Goal: Information Seeking & Learning: Learn about a topic

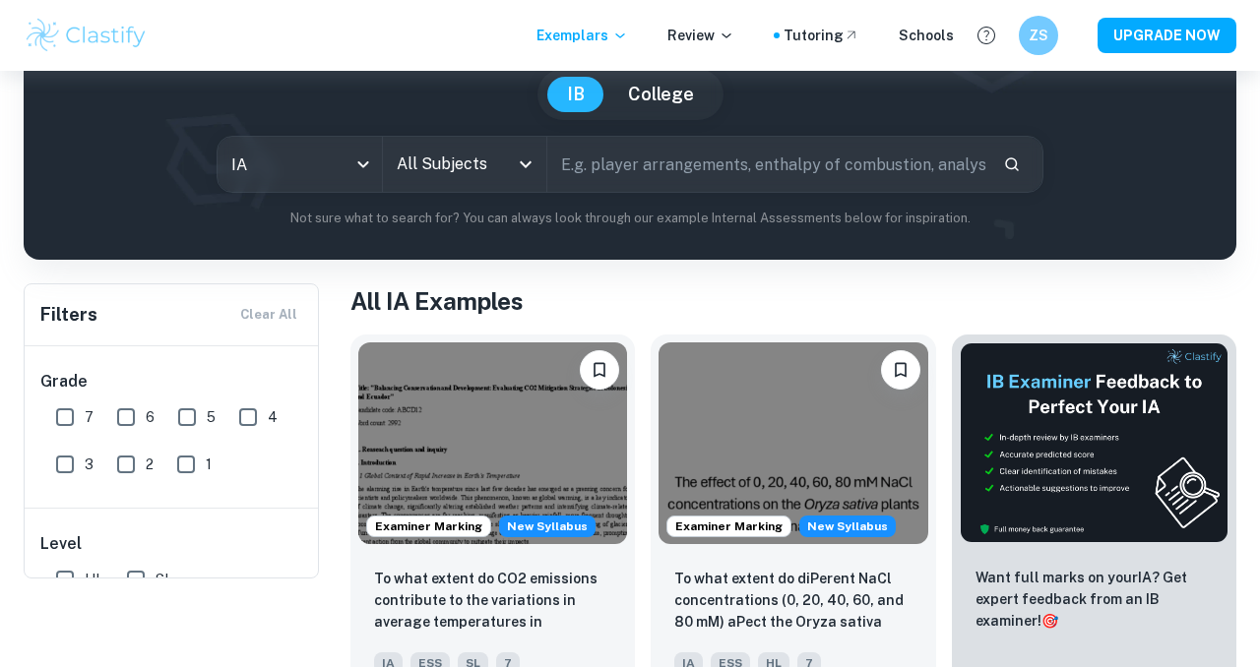
scroll to position [99, 0]
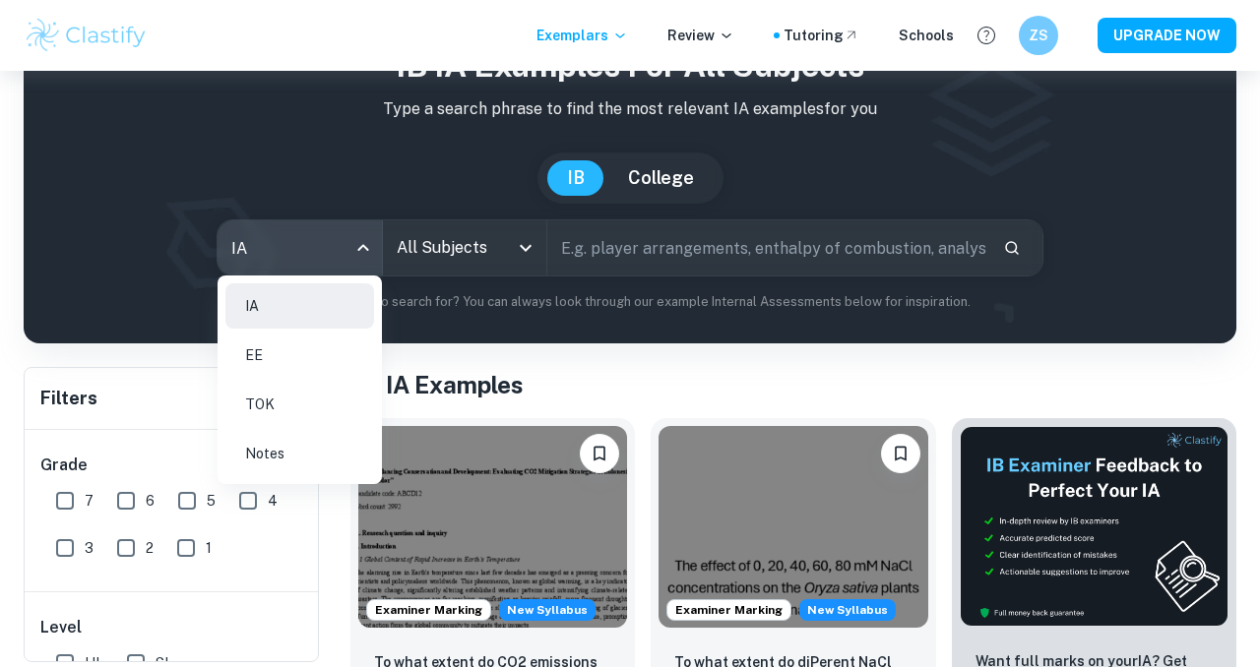
click at [323, 222] on body "We value your privacy We use cookies to enhance your browsing experience, serve…" at bounding box center [630, 304] width 1260 height 667
click at [405, 231] on div at bounding box center [630, 333] width 1260 height 667
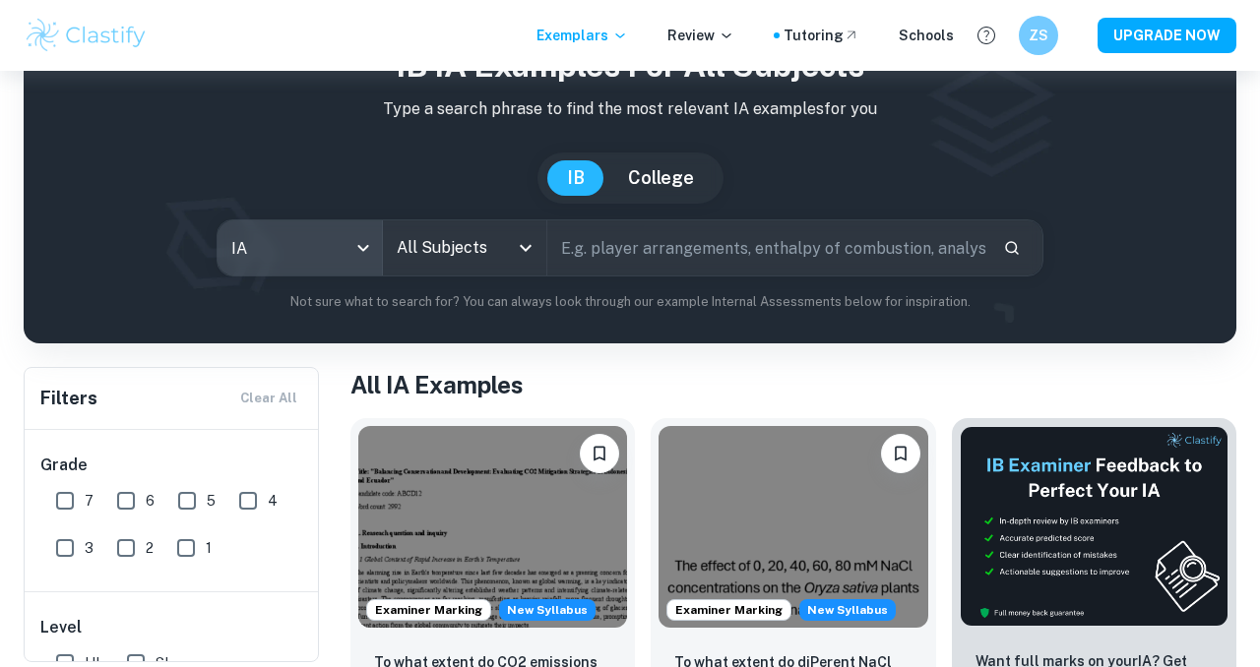
click at [407, 240] on input "All Subjects" at bounding box center [450, 247] width 117 height 37
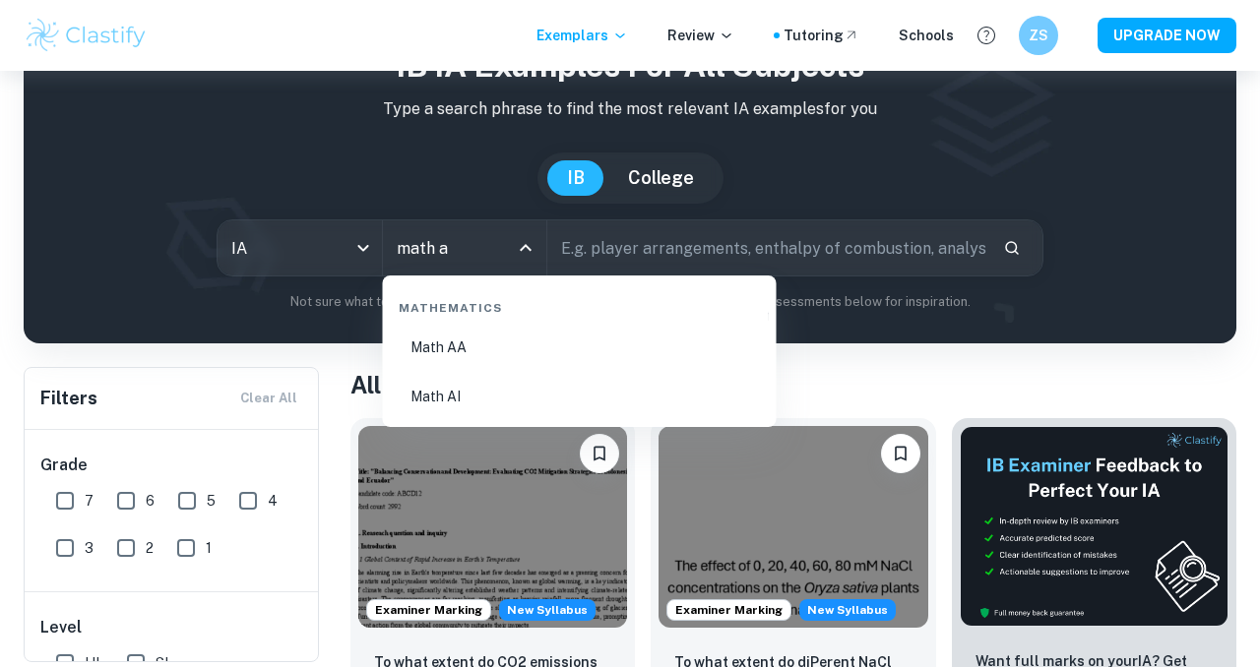
type input "math aa"
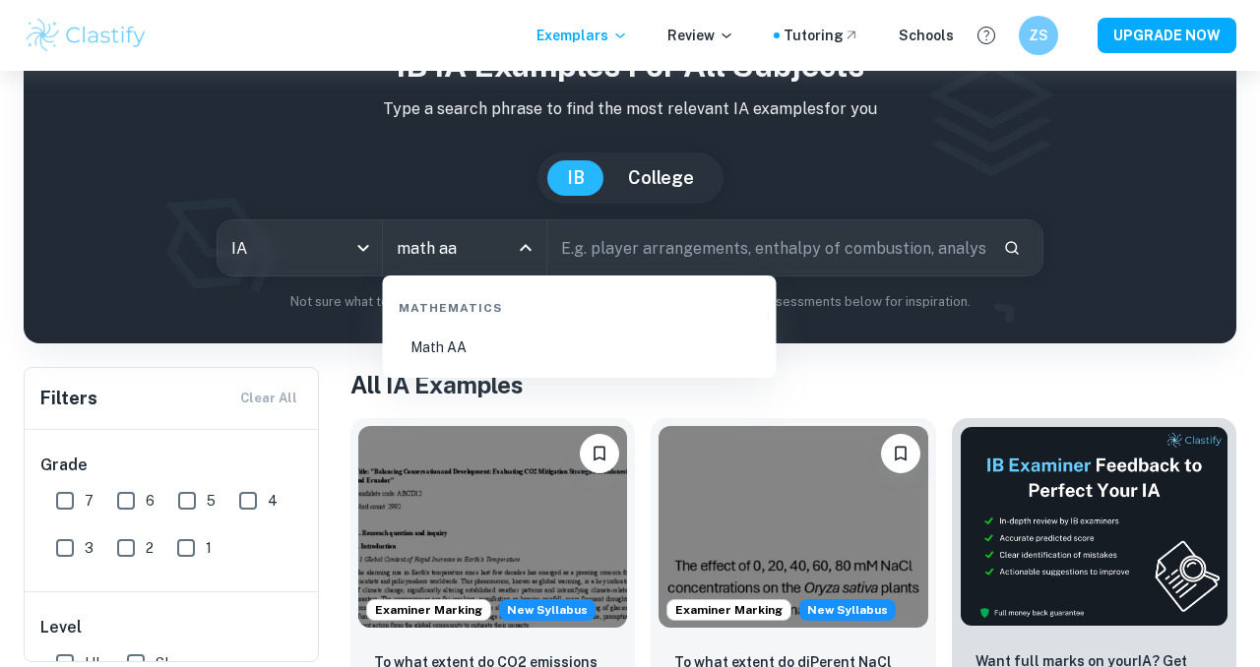
click at [443, 346] on li "Math AA" at bounding box center [580, 347] width 378 height 45
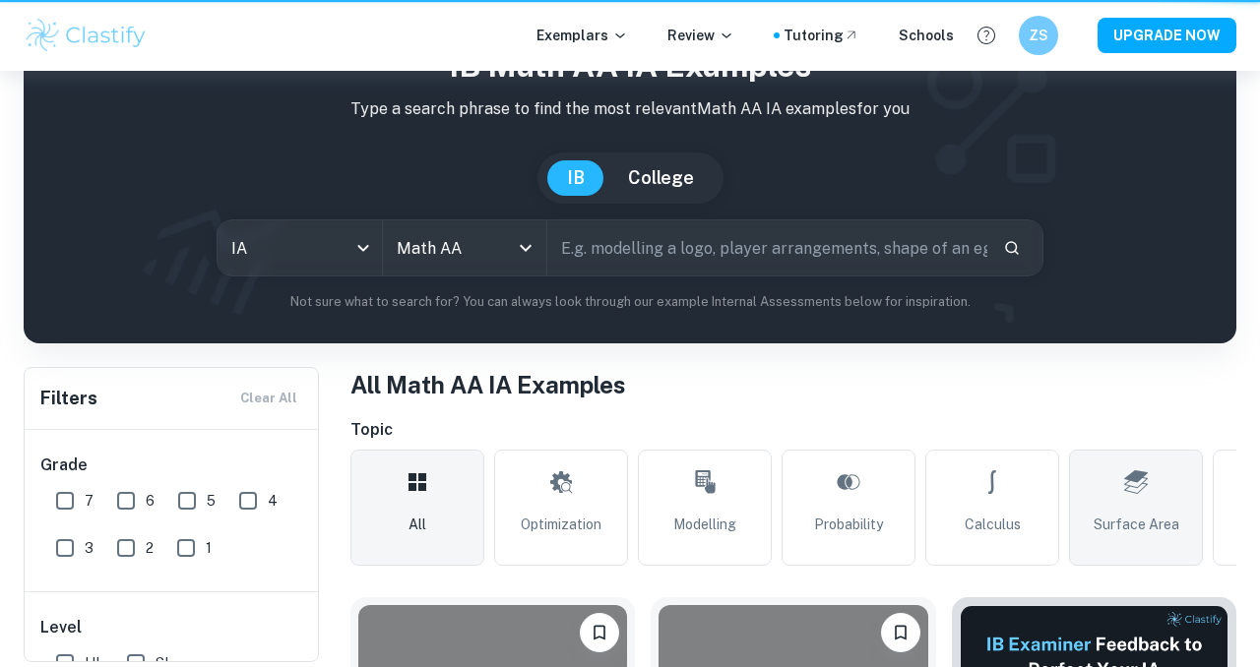
scroll to position [425, 0]
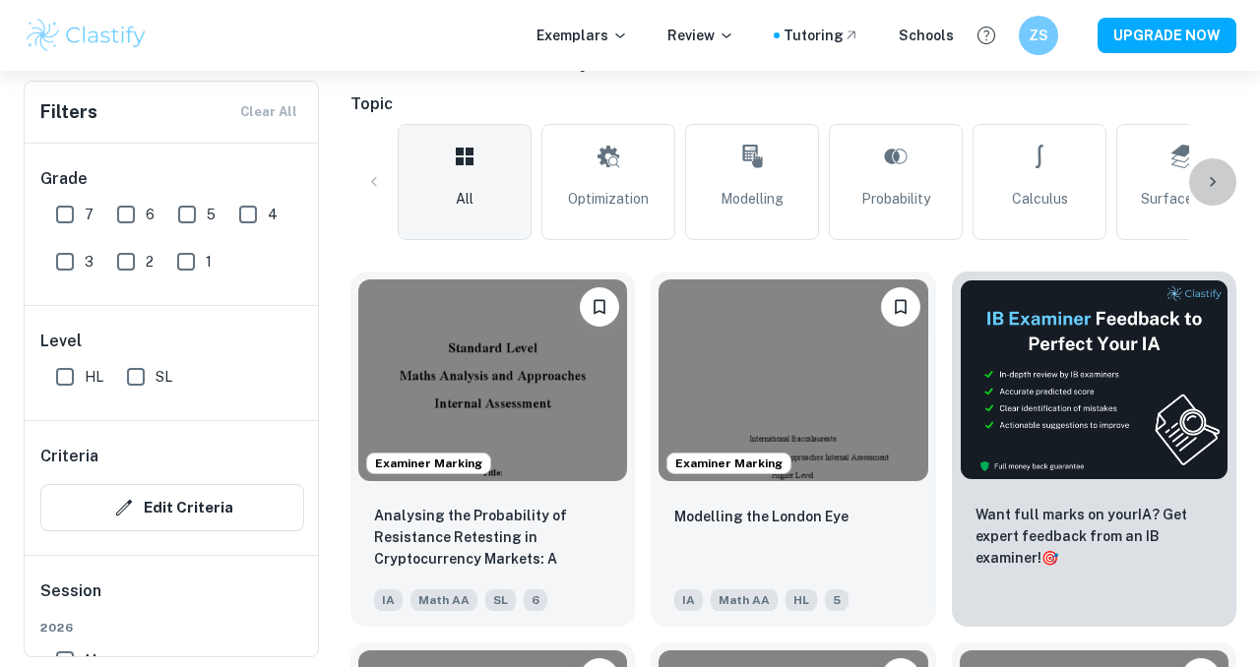
click at [1211, 175] on icon at bounding box center [1212, 182] width 20 height 20
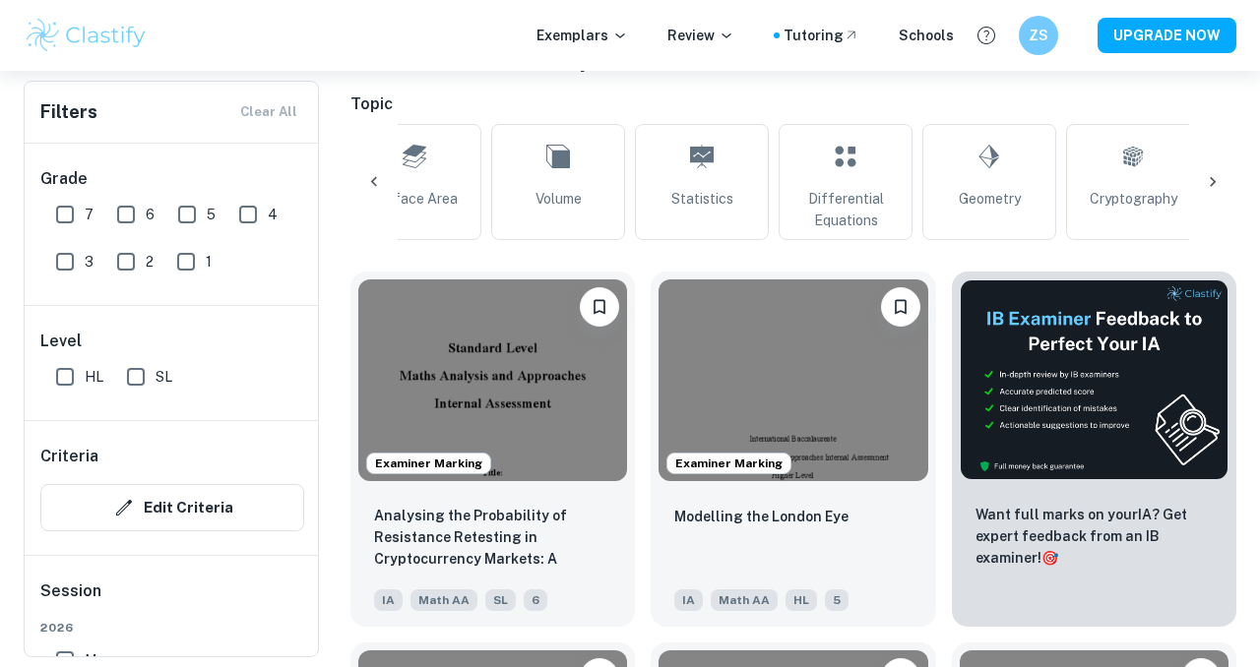
scroll to position [0, 791]
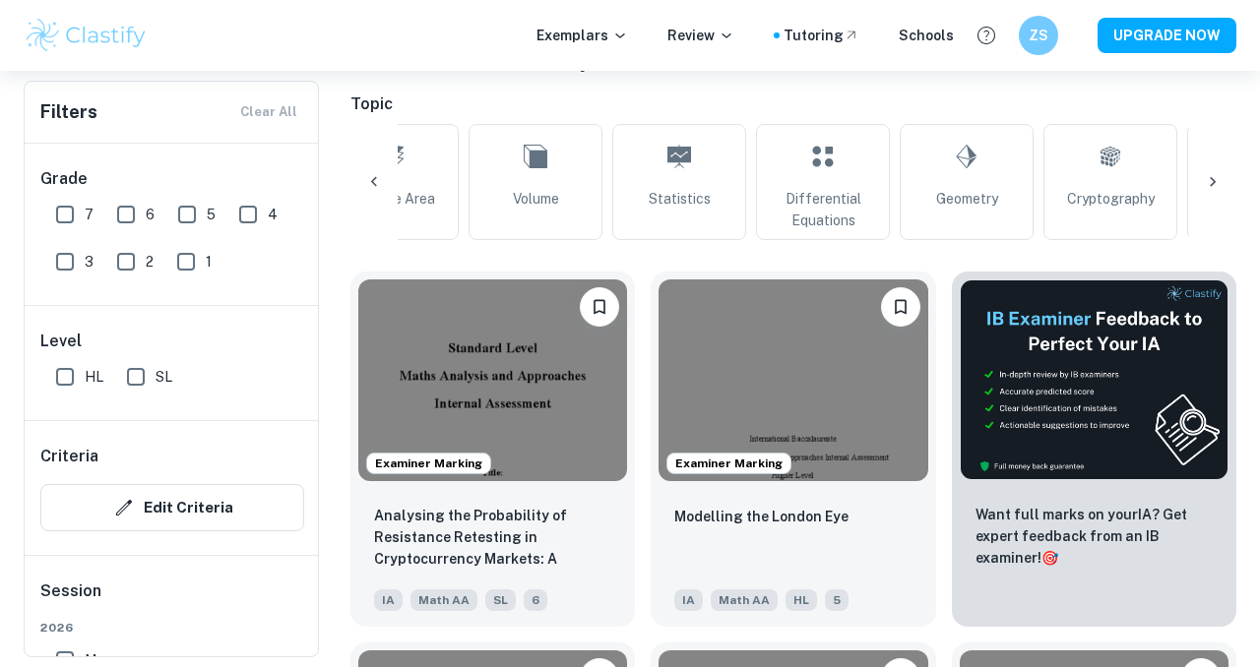
click at [1211, 175] on icon at bounding box center [1212, 182] width 20 height 20
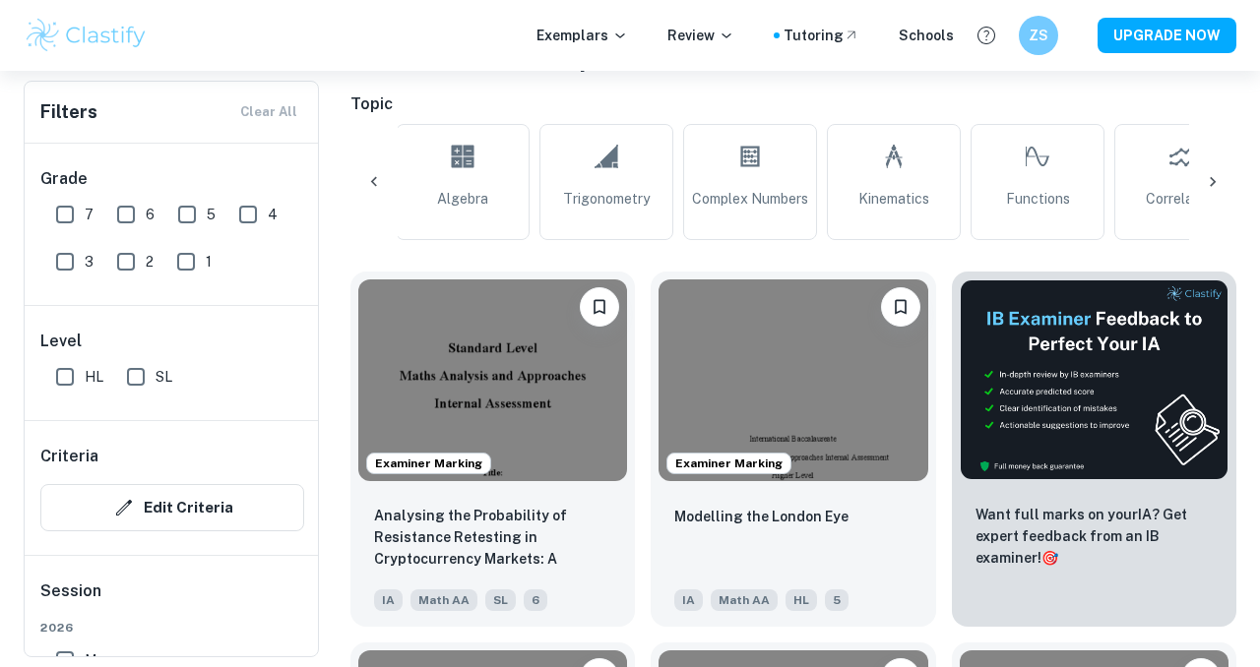
click at [374, 168] on div at bounding box center [373, 181] width 47 height 47
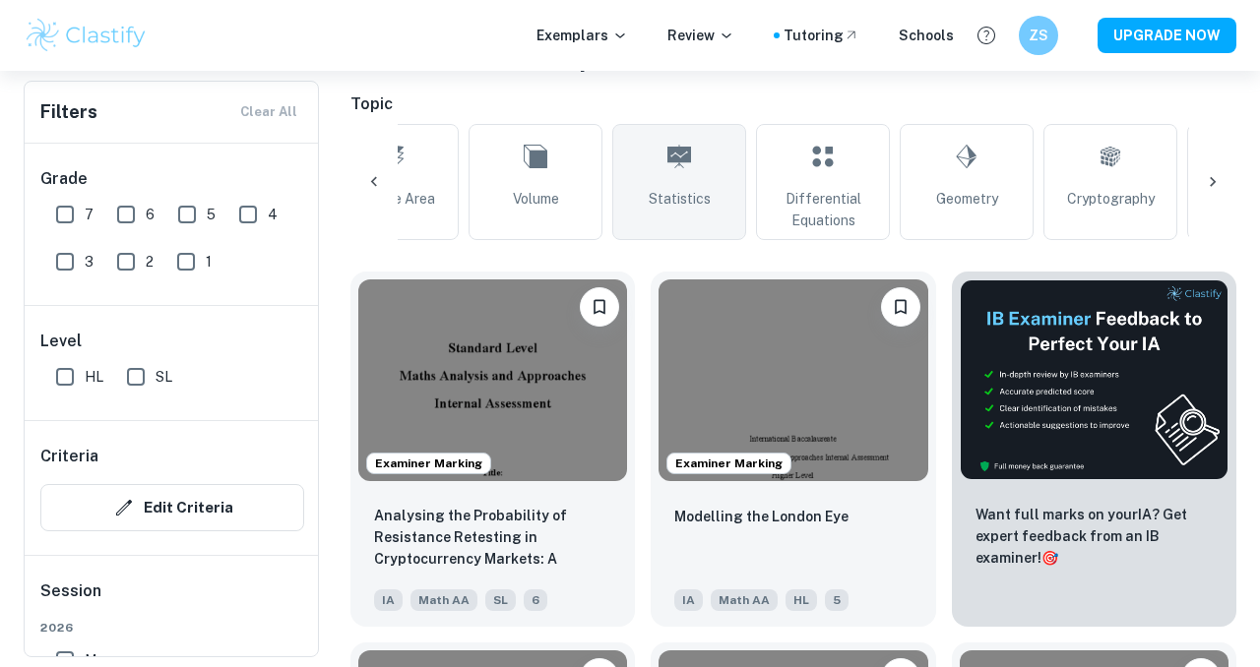
click at [646, 171] on link "Statistics" at bounding box center [679, 182] width 134 height 116
type input "Statistics"
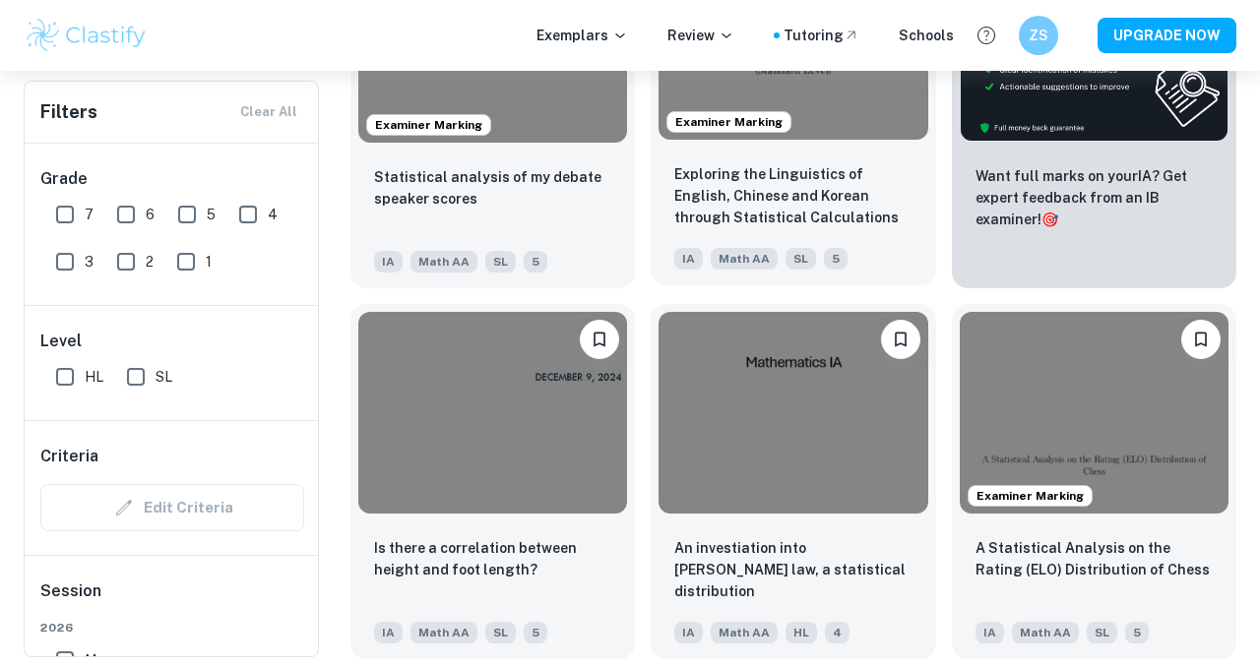
scroll to position [787, 0]
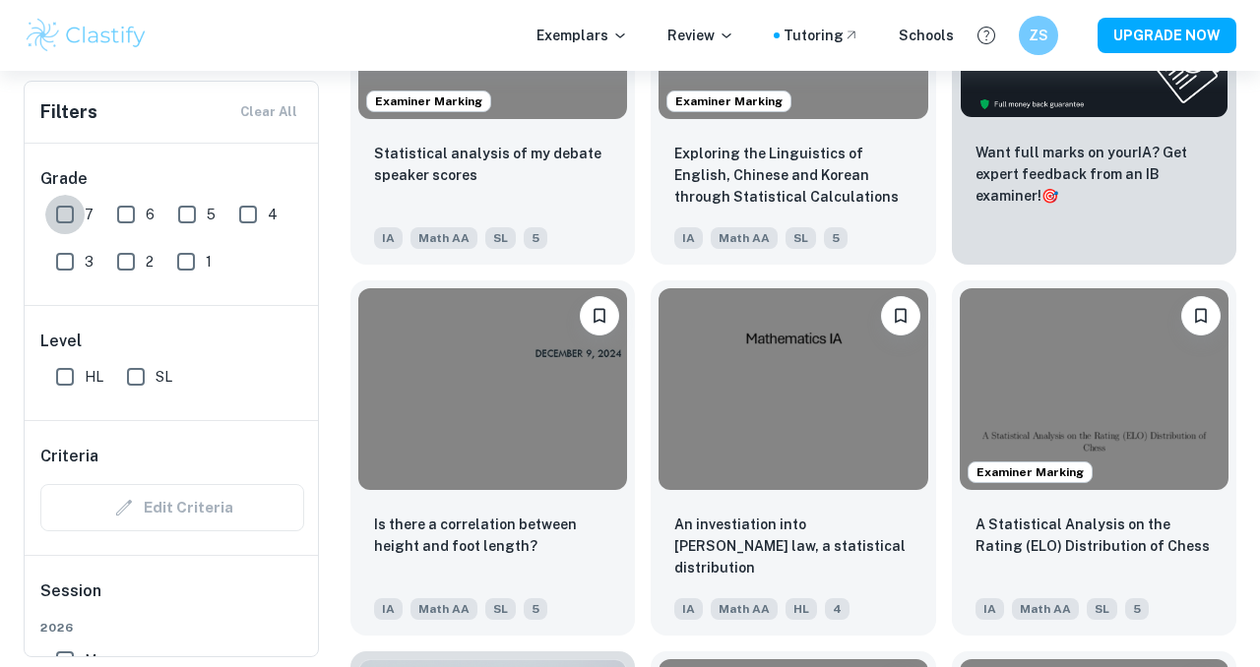
click at [60, 216] on input "7" at bounding box center [64, 214] width 39 height 39
checkbox input "true"
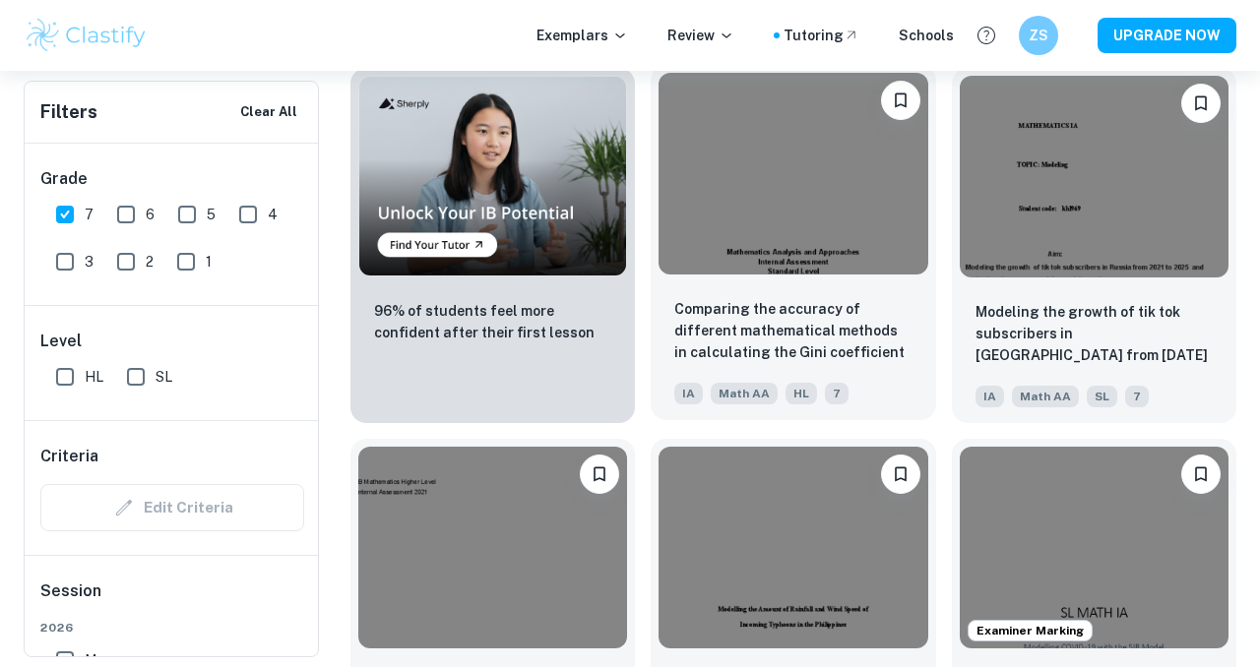
scroll to position [1446, 0]
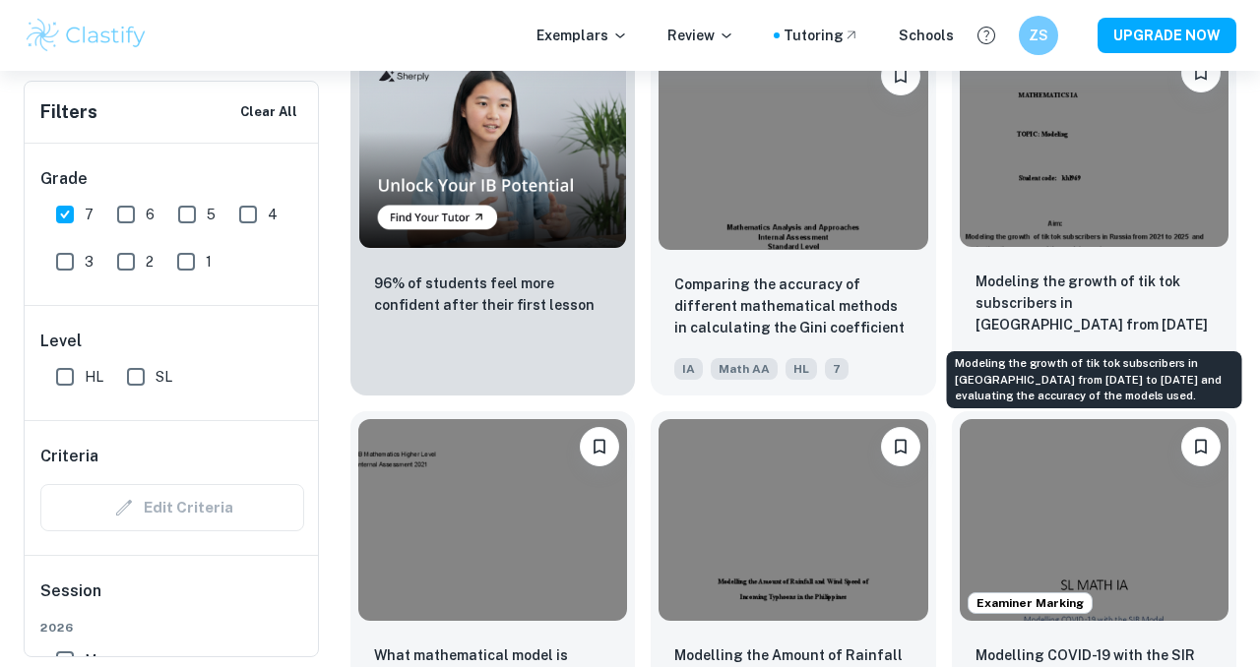
click at [1029, 303] on p "Modeling the growth of tik tok subscribers in [GEOGRAPHIC_DATA] from [DATE] to …" at bounding box center [1093, 304] width 237 height 67
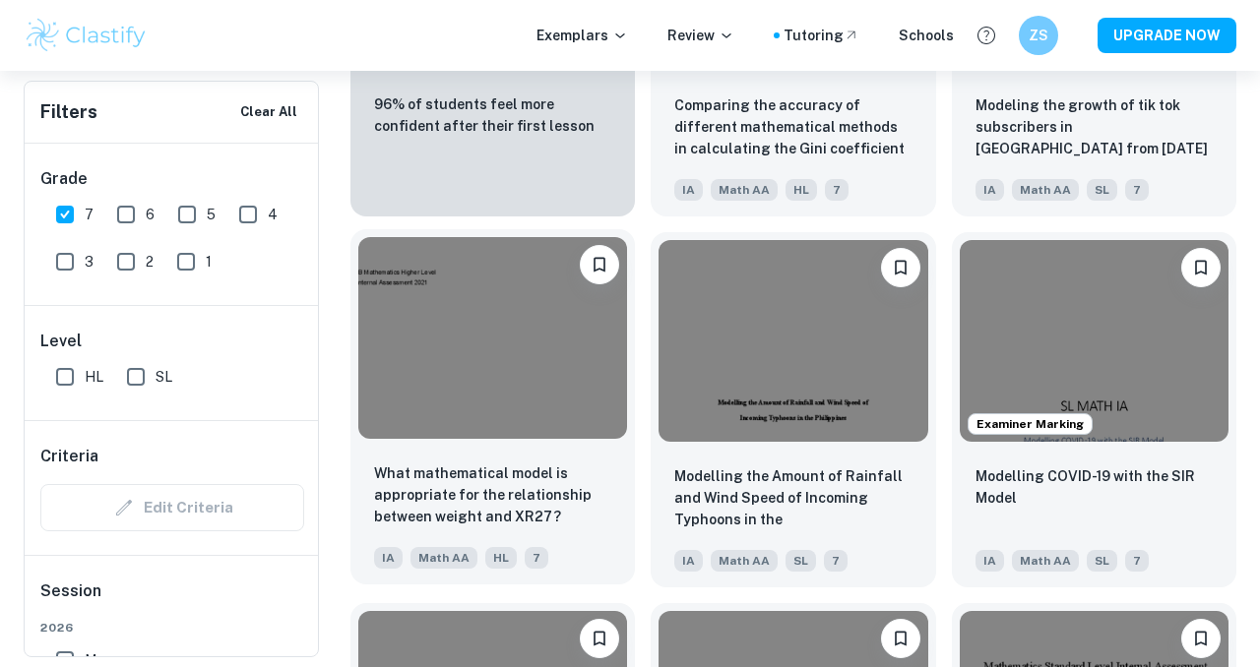
scroll to position [1663, 0]
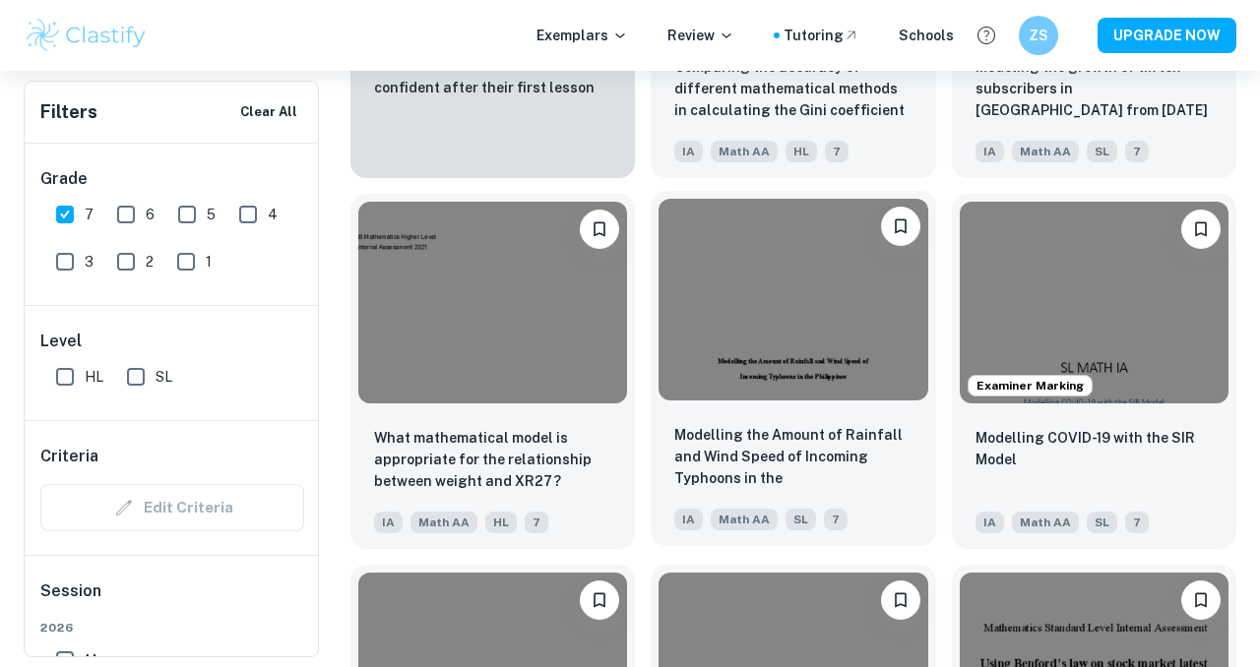
click at [736, 323] on img at bounding box center [792, 300] width 269 height 202
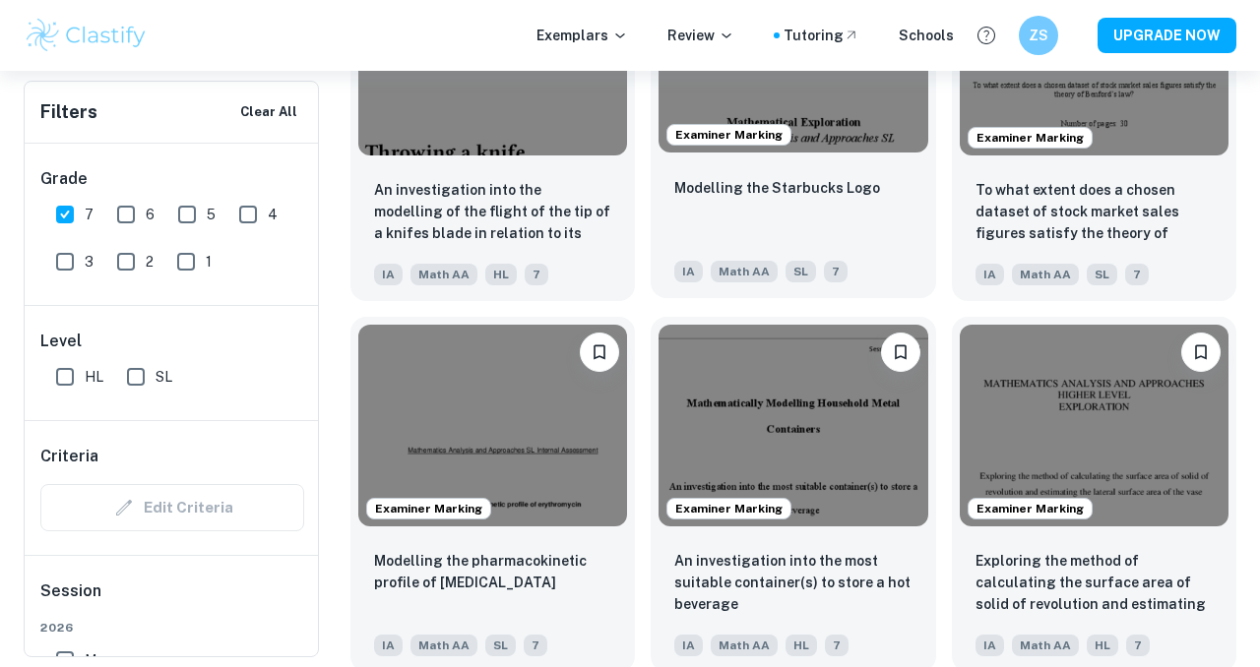
scroll to position [2283, 0]
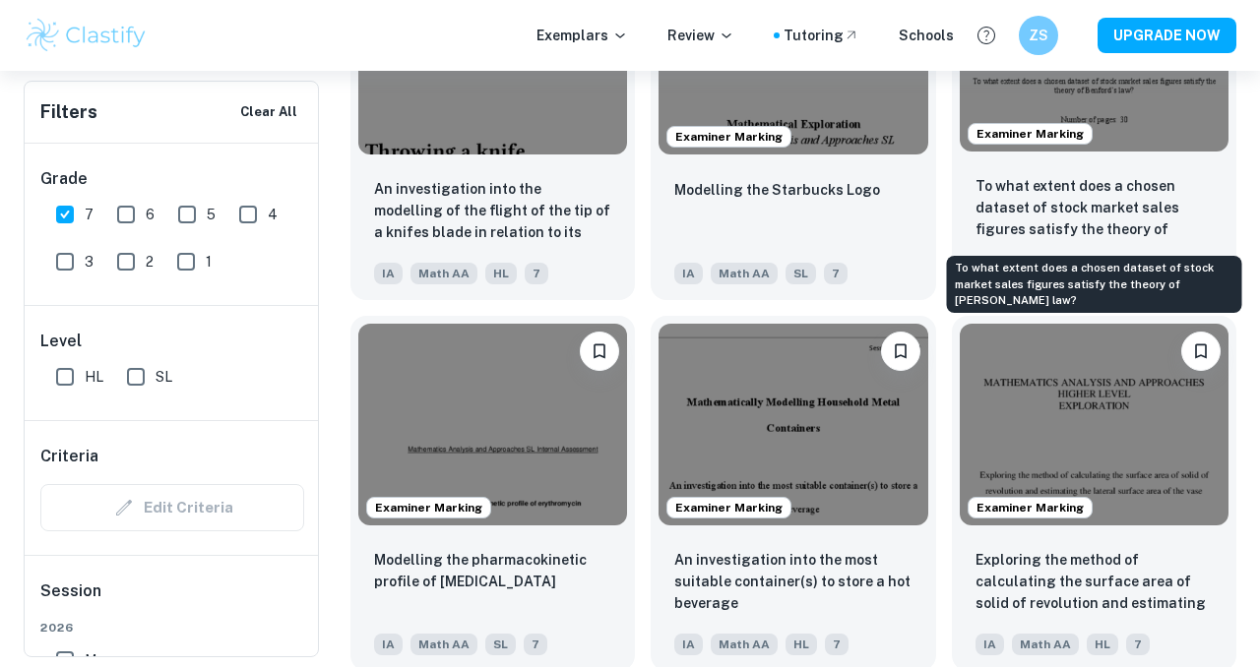
click at [1102, 187] on p "To what extent does a chosen dataset of stock market sales figures satisfy the …" at bounding box center [1093, 208] width 237 height 67
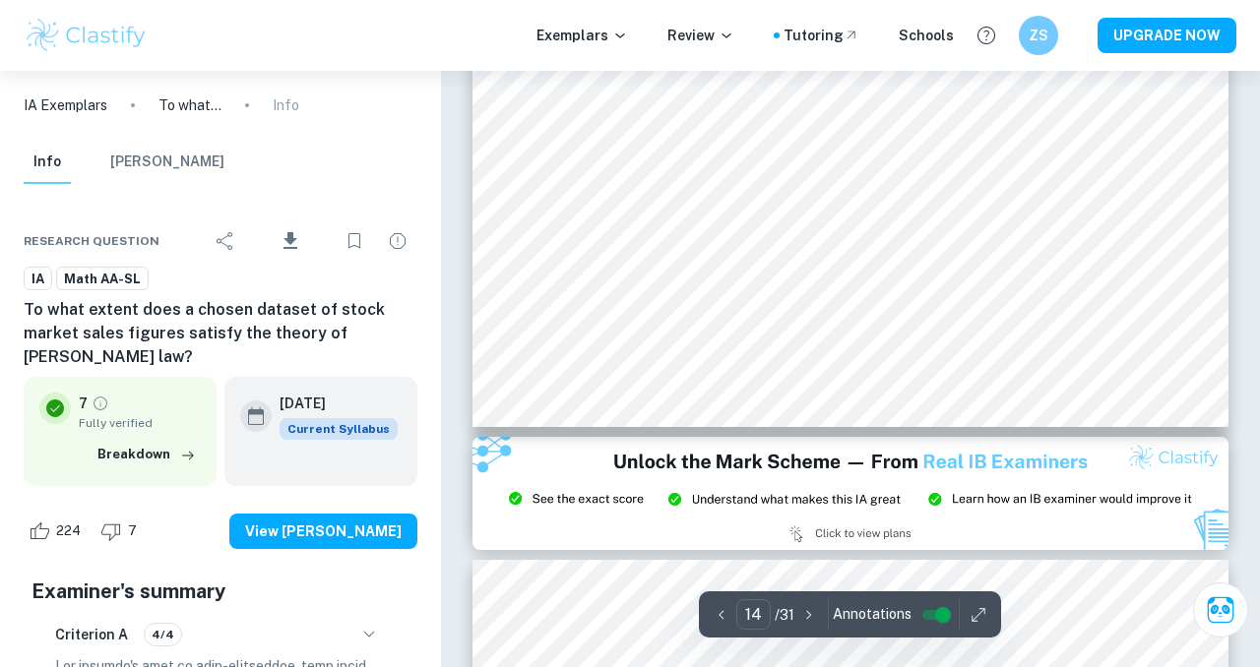
scroll to position [15078, 0]
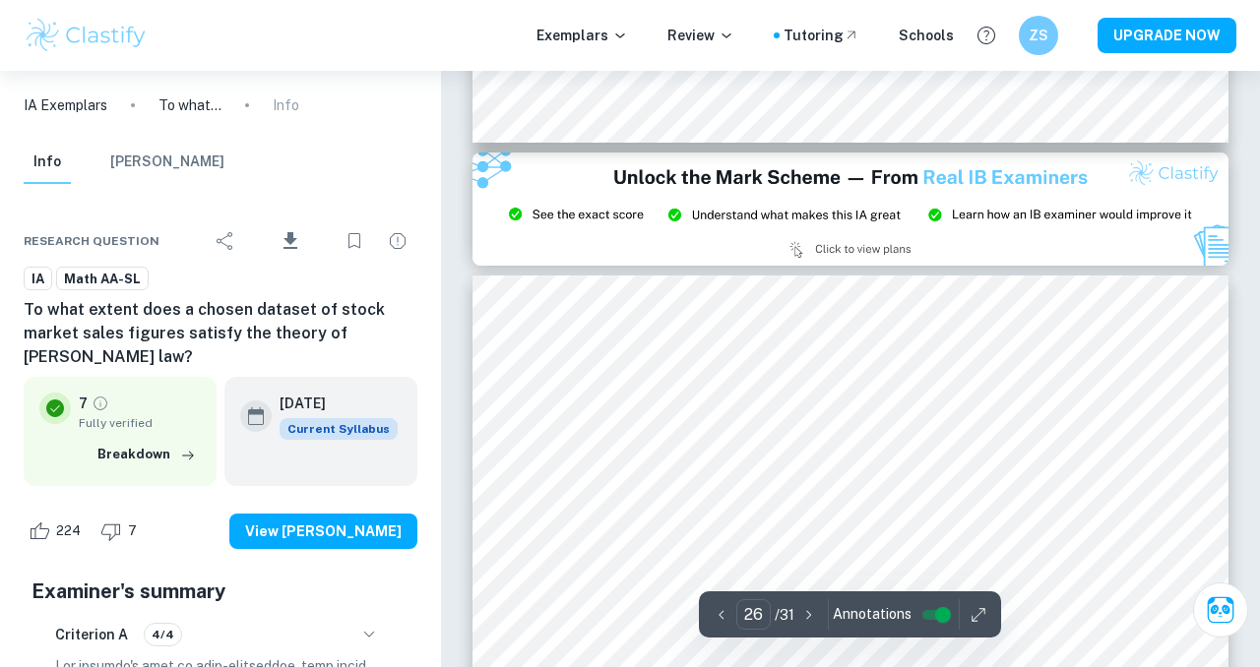
type input "27"
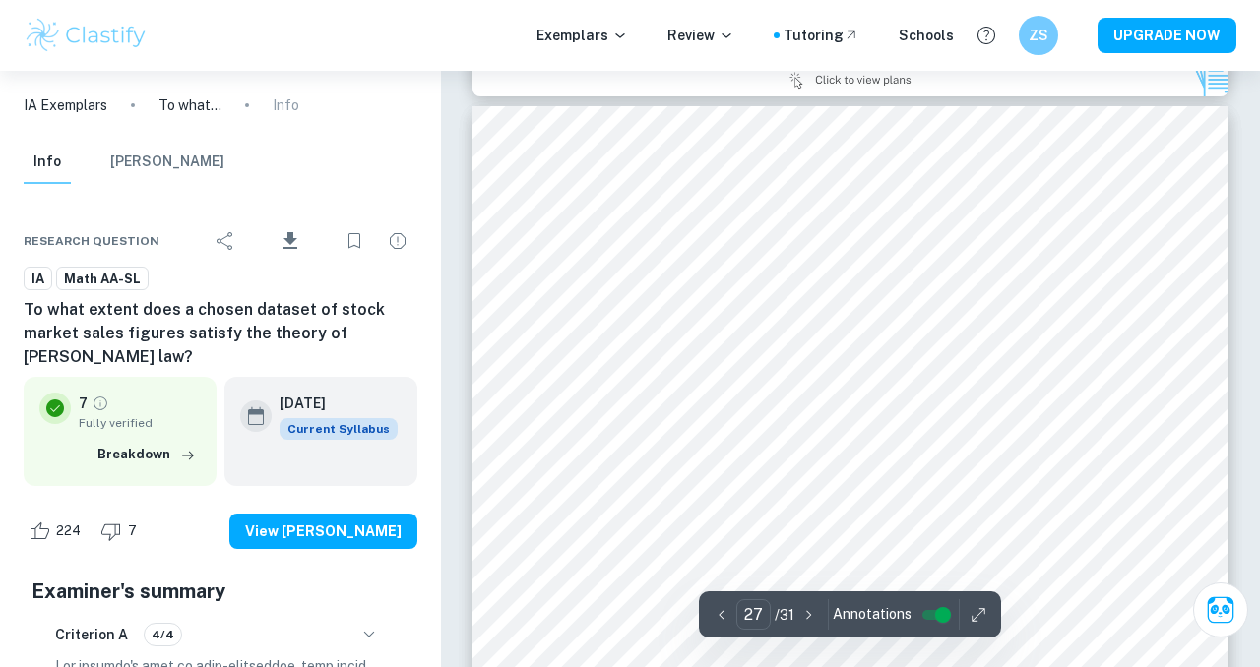
scroll to position [28965, 0]
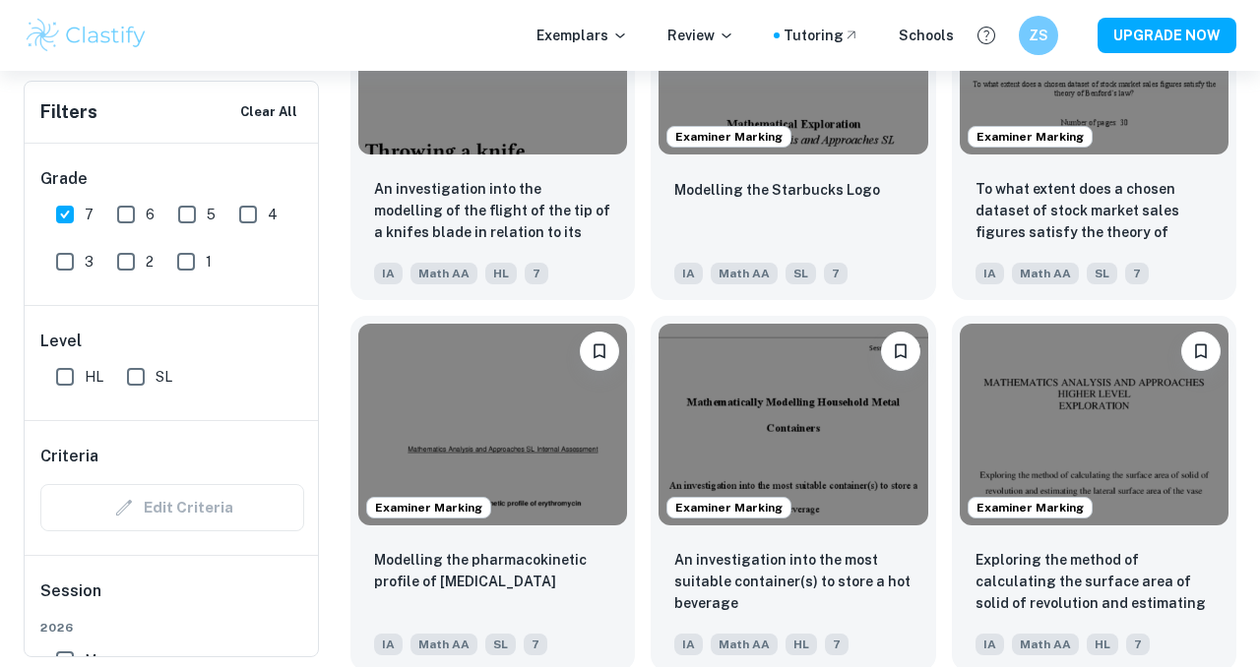
scroll to position [0, 254]
